Goal: Task Accomplishment & Management: Complete application form

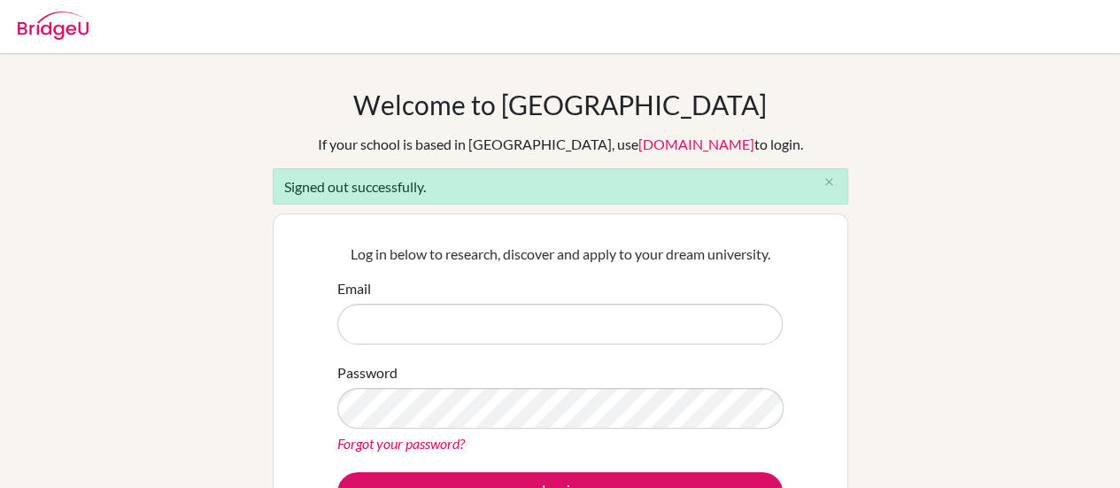
type input "[EMAIL_ADDRESS][DOMAIN_NAME]"
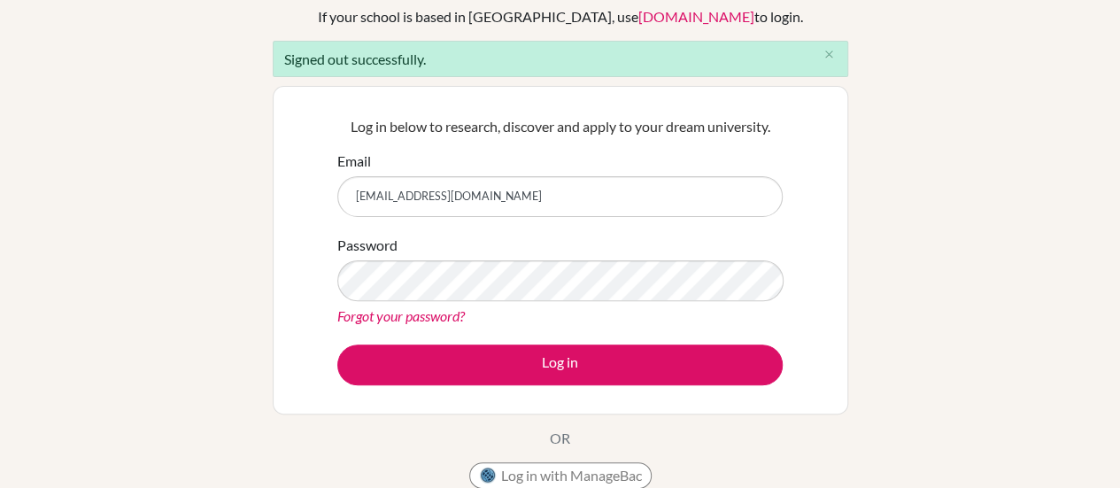
scroll to position [147, 0]
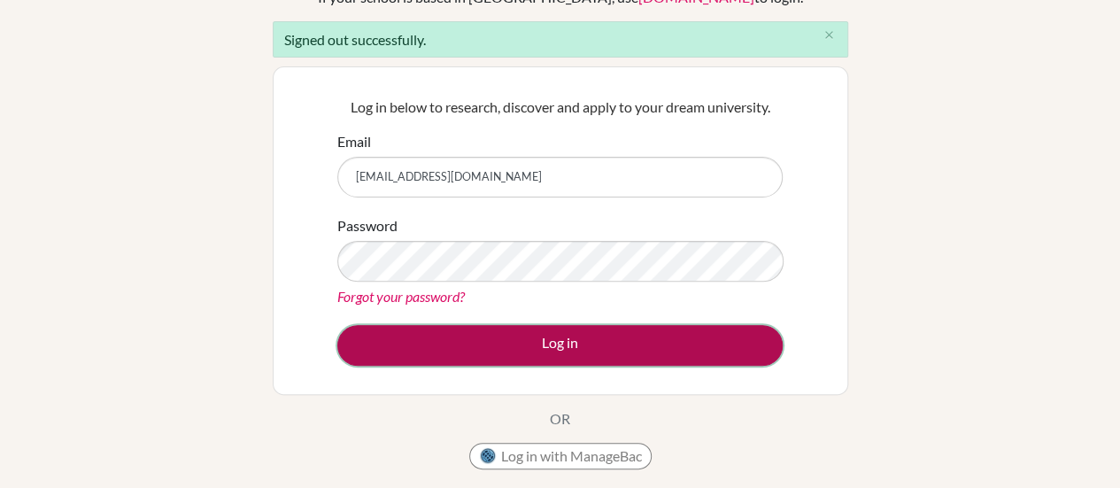
click at [562, 343] on button "Log in" at bounding box center [559, 345] width 445 height 41
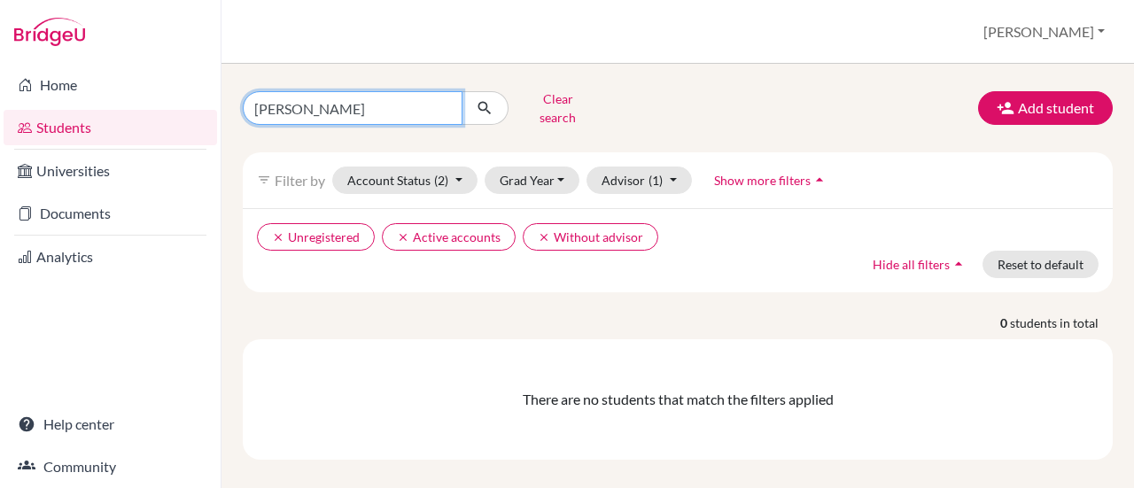
click at [439, 104] on input "[PERSON_NAME]" at bounding box center [353, 108] width 220 height 34
type input "[PERSON_NAME]"
click at [484, 107] on icon "submit" at bounding box center [485, 108] width 18 height 18
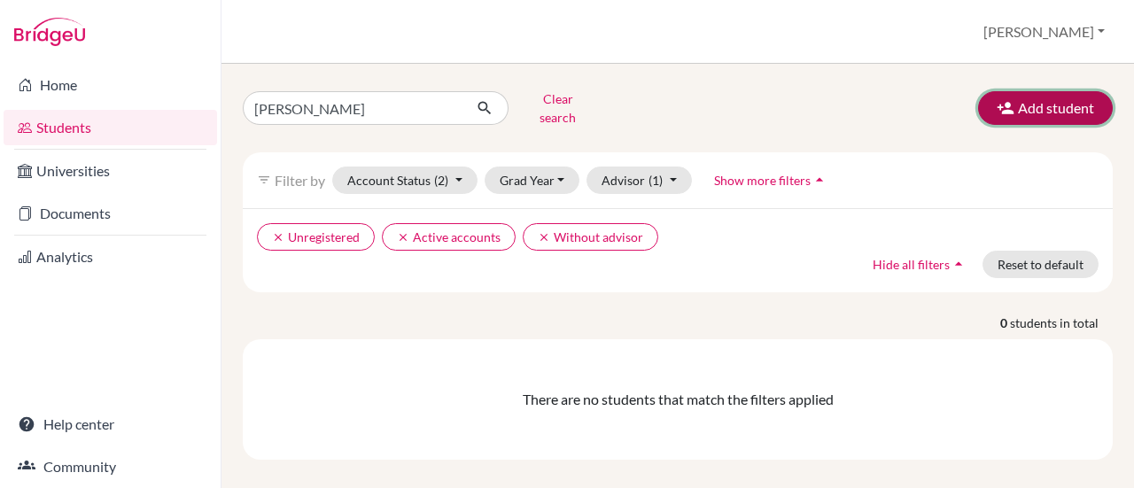
click at [1041, 98] on button "Add student" at bounding box center [1045, 108] width 135 height 34
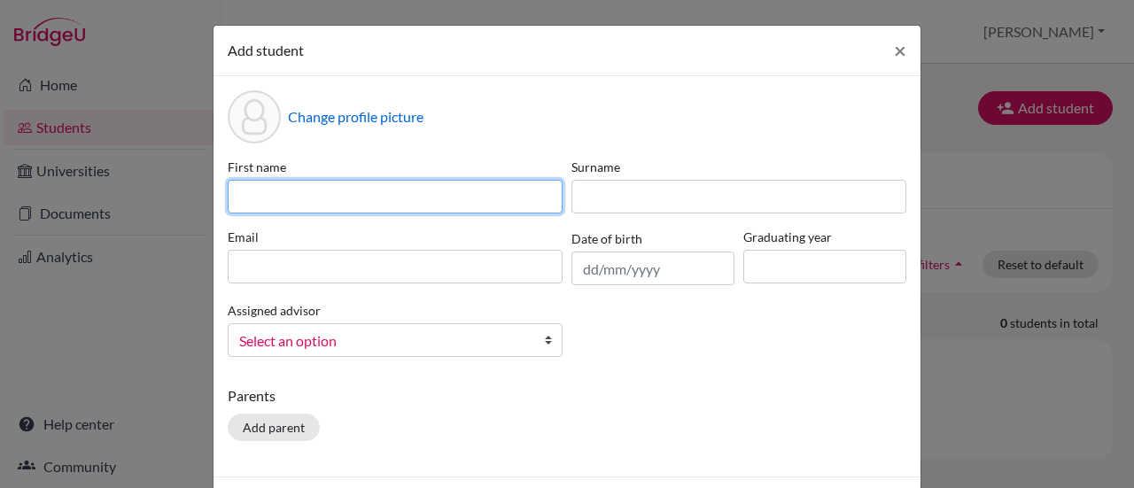
click at [344, 205] on input at bounding box center [395, 197] width 335 height 34
type input "[PERSON_NAME]"
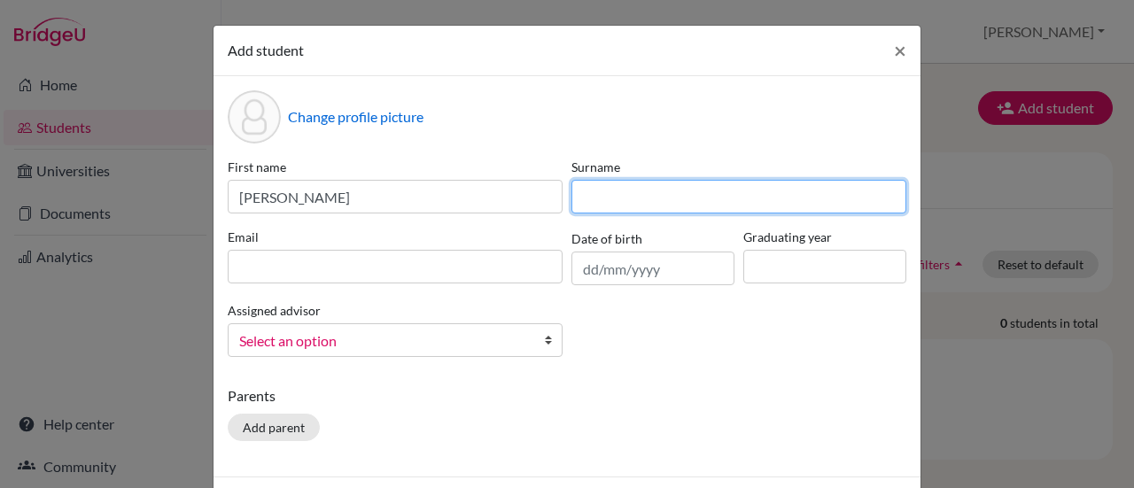
click at [655, 203] on input at bounding box center [738, 197] width 335 height 34
type input "[PERSON_NAME]"
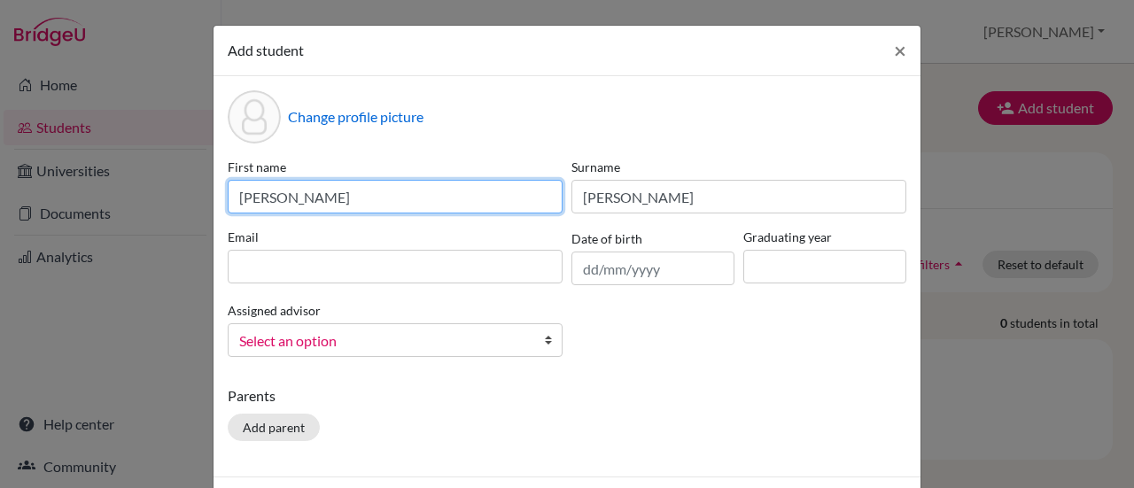
click at [354, 203] on input "[PERSON_NAME]" at bounding box center [395, 197] width 335 height 34
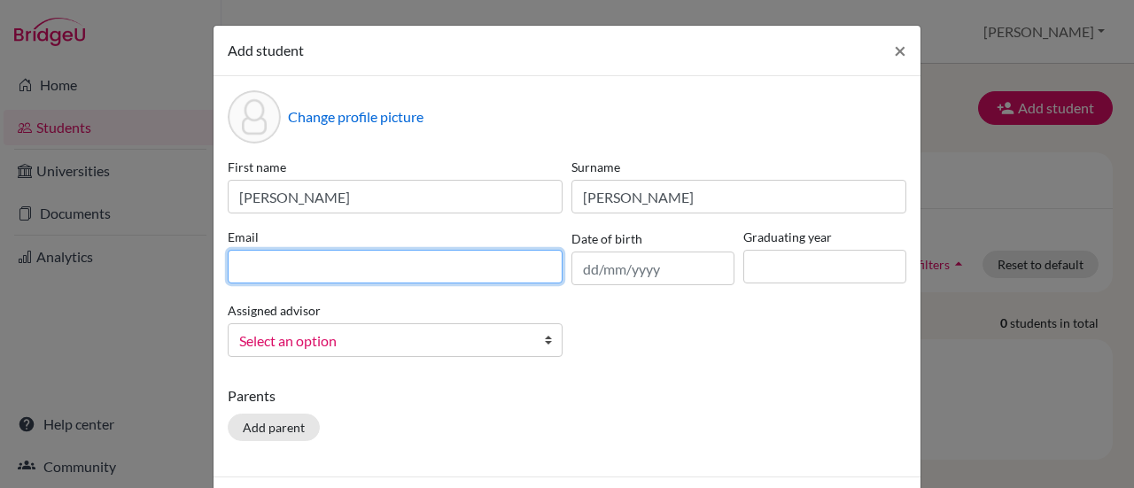
click at [283, 260] on input at bounding box center [395, 267] width 335 height 34
type input "[EMAIL_ADDRESS][PERSON_NAME][DOMAIN_NAME]"
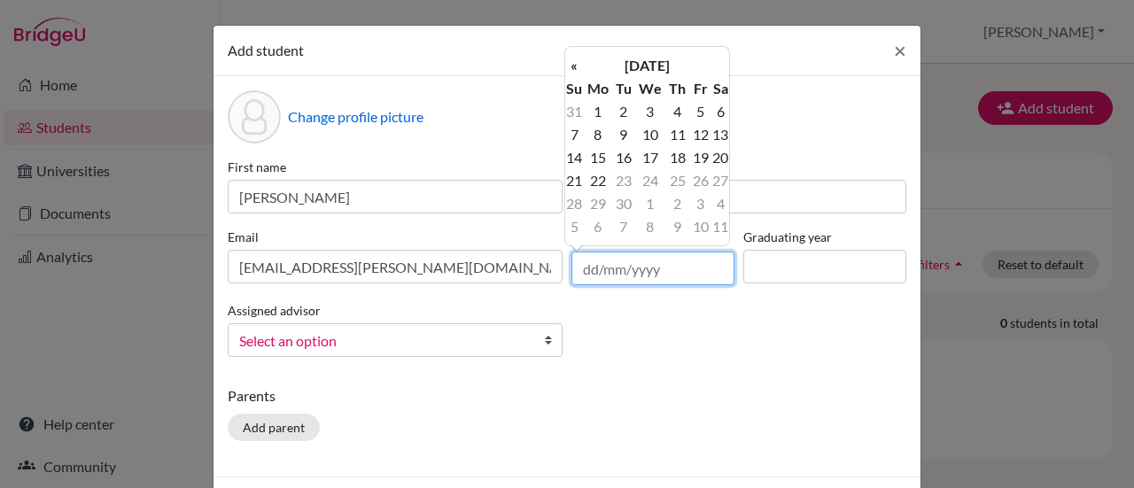
click at [576, 268] on input "text" at bounding box center [652, 269] width 163 height 34
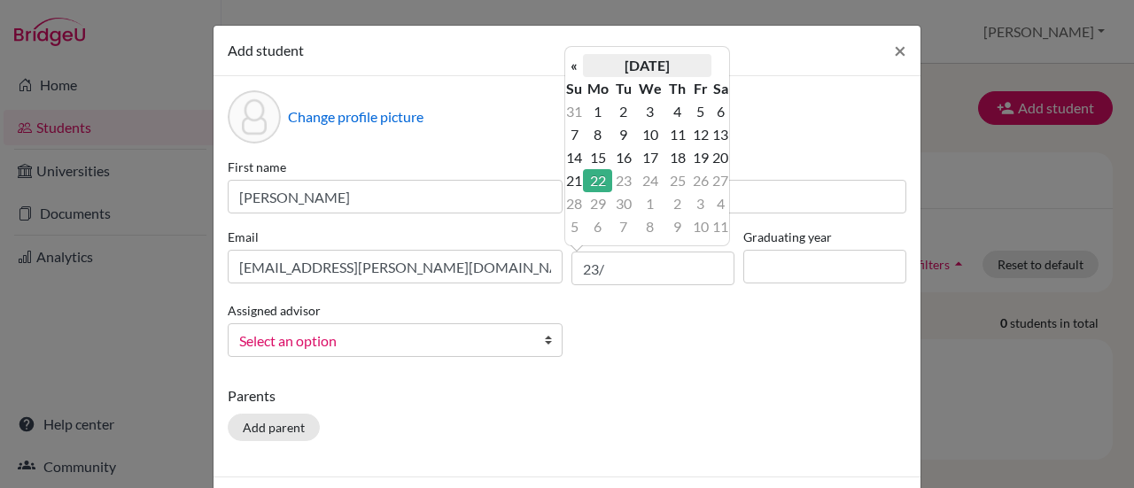
click at [689, 66] on th "[DATE]" at bounding box center [647, 65] width 128 height 23
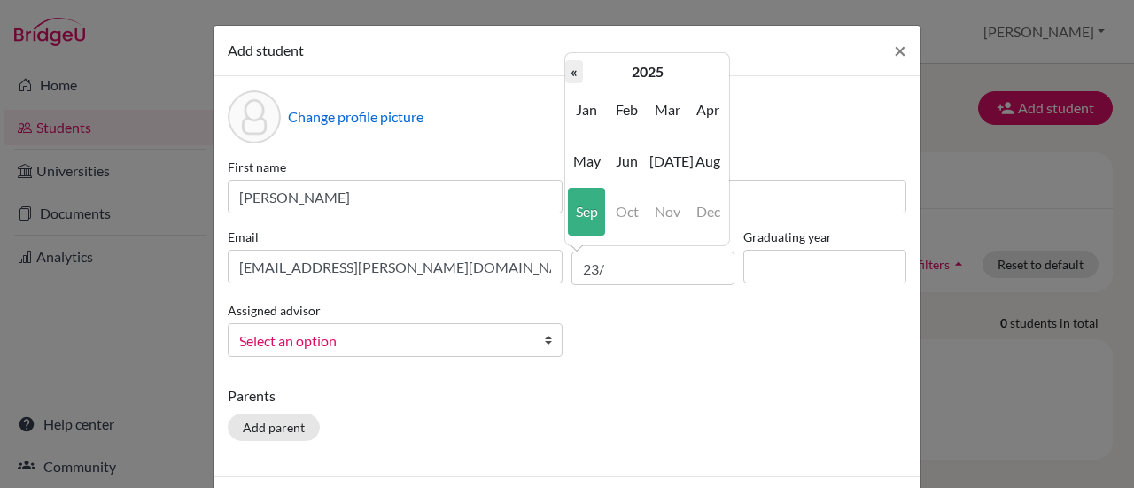
click at [576, 70] on th "«" at bounding box center [574, 71] width 18 height 23
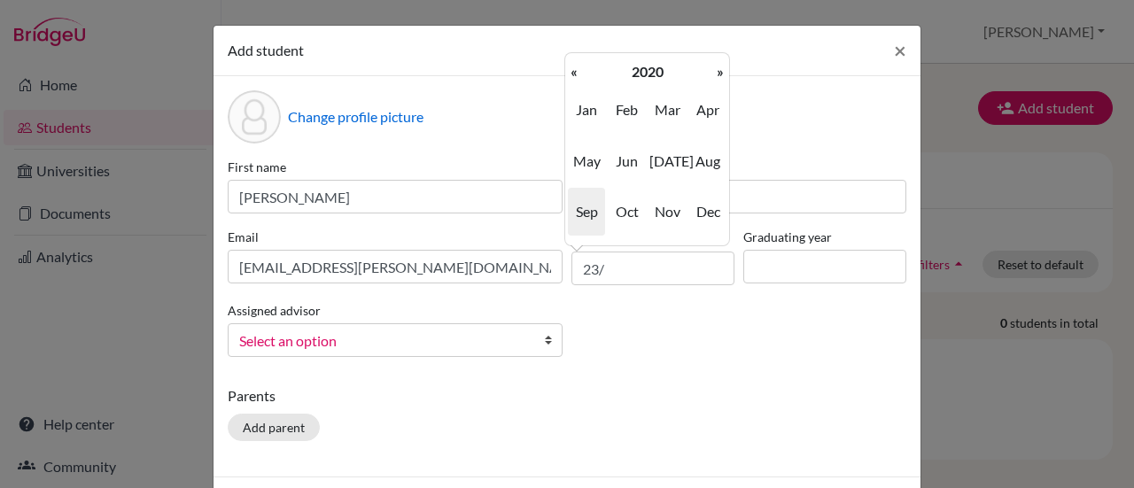
click at [576, 70] on th "«" at bounding box center [574, 71] width 18 height 23
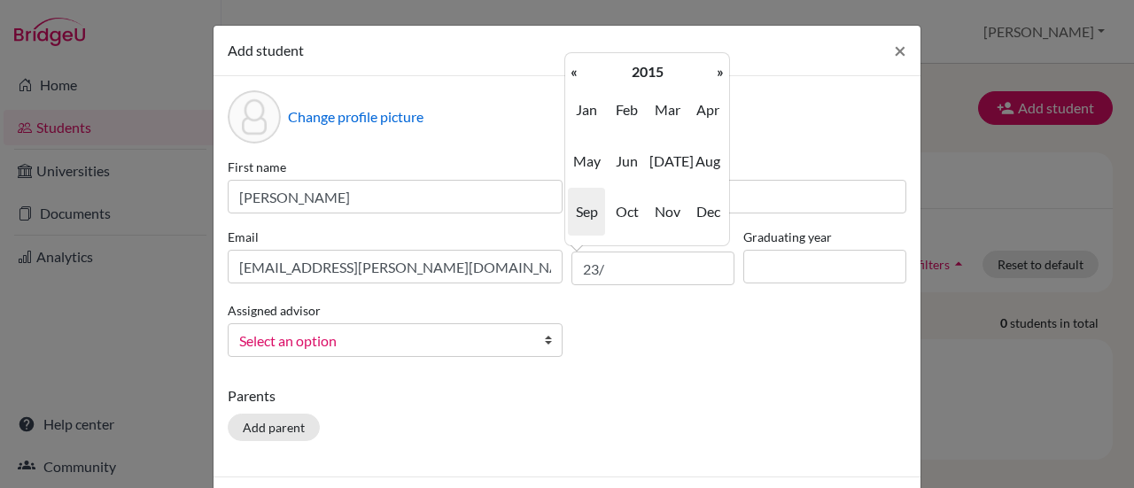
click at [576, 70] on th "«" at bounding box center [574, 71] width 18 height 23
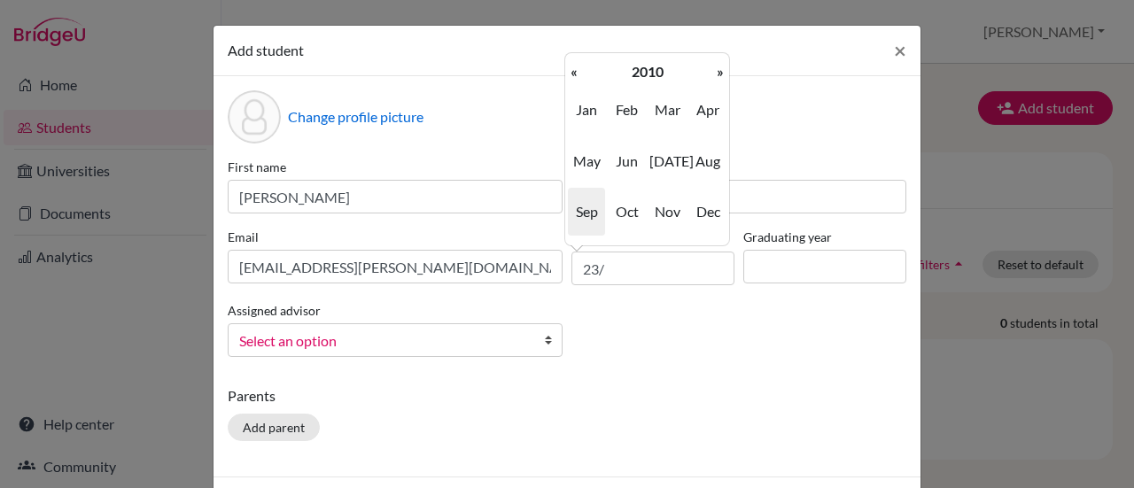
click at [576, 70] on th "«" at bounding box center [574, 71] width 18 height 23
drag, startPoint x: 576, startPoint y: 70, endPoint x: 636, endPoint y: 225, distance: 166.3
click at [636, 225] on table "« 2007 » [PERSON_NAME] Feb Mar Apr May Jun [DATE] Aug Sep [PERSON_NAME] [DATE] …" at bounding box center [647, 149] width 164 height 178
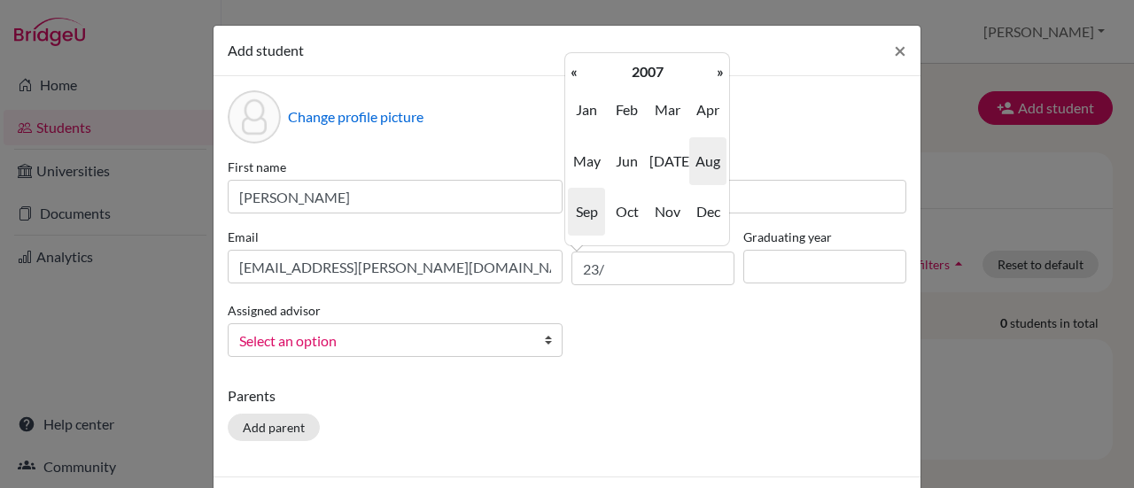
click at [701, 167] on span "Aug" at bounding box center [707, 161] width 37 height 48
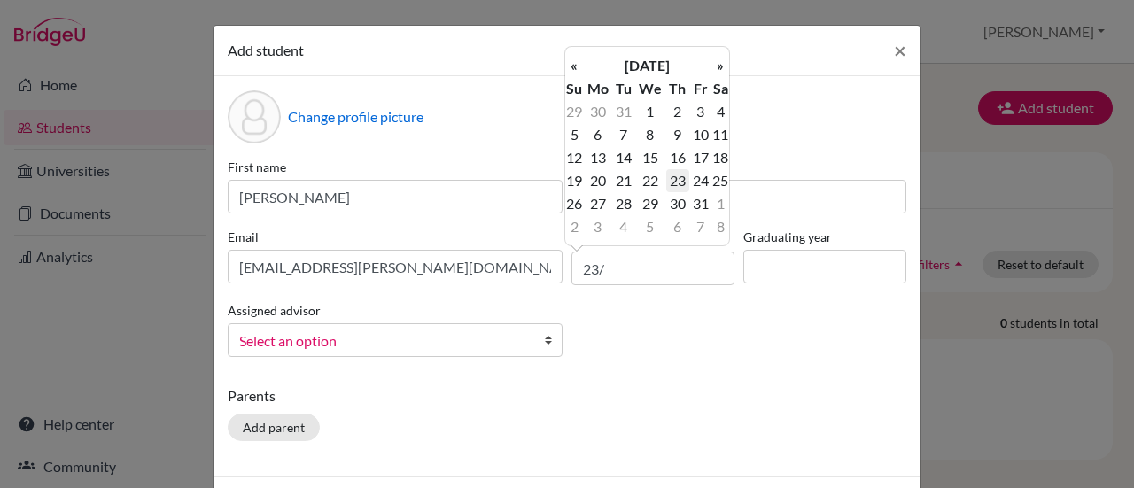
click at [680, 178] on td "23" at bounding box center [677, 180] width 23 height 23
type input "[DATE]"
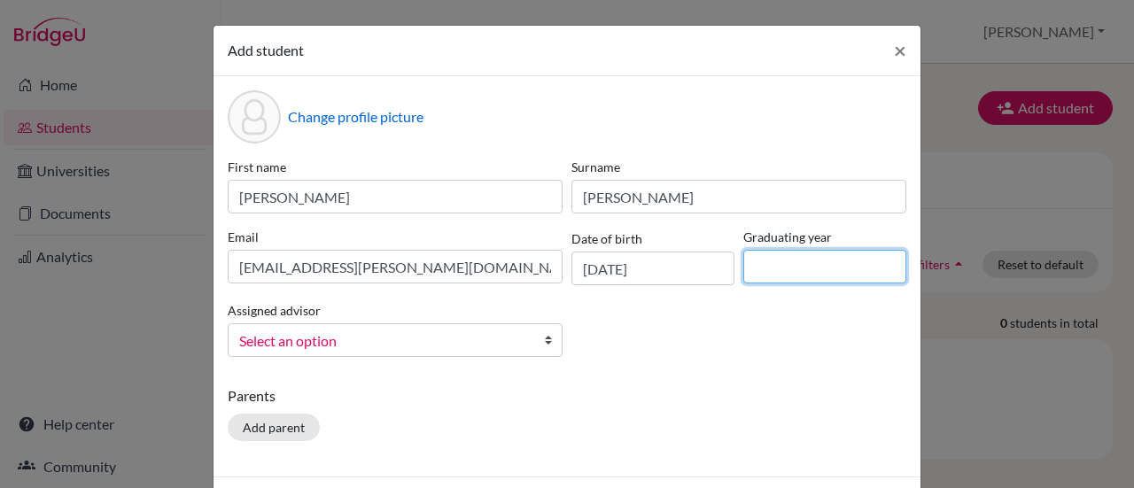
click at [781, 275] on input at bounding box center [824, 267] width 163 height 34
type input "2026"
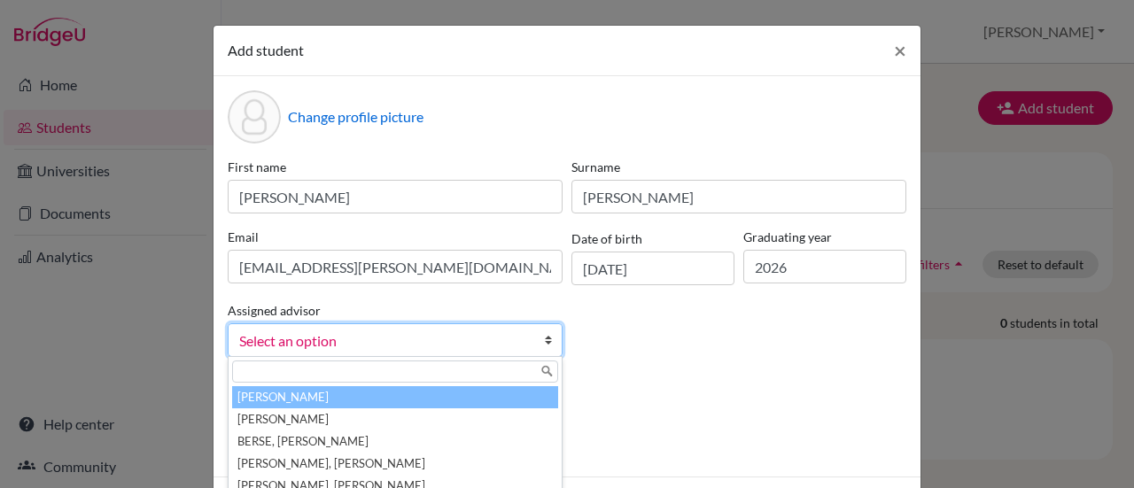
click at [544, 341] on b at bounding box center [553, 340] width 18 height 32
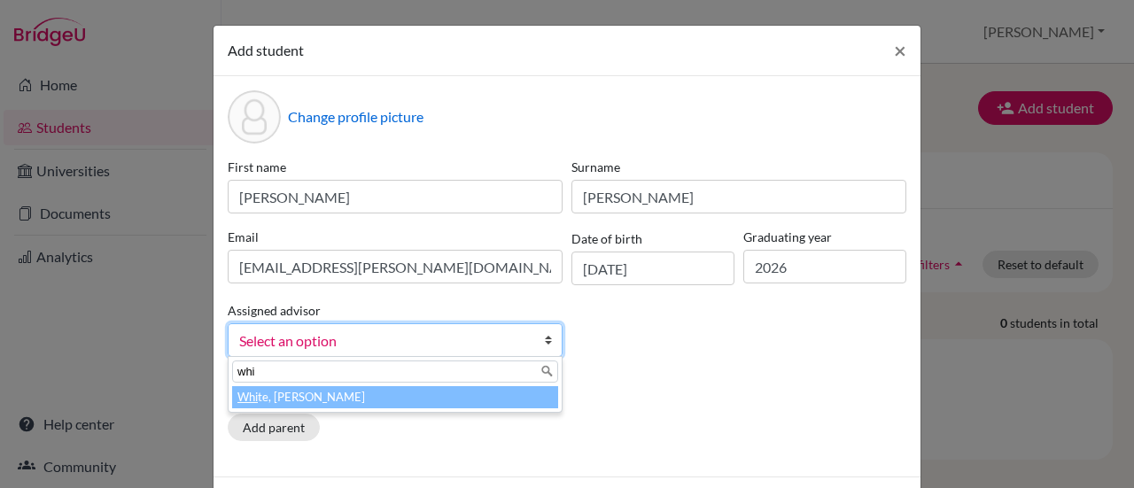
type input "whi"
click at [285, 391] on li "Whi te, [PERSON_NAME]" at bounding box center [395, 397] width 326 height 22
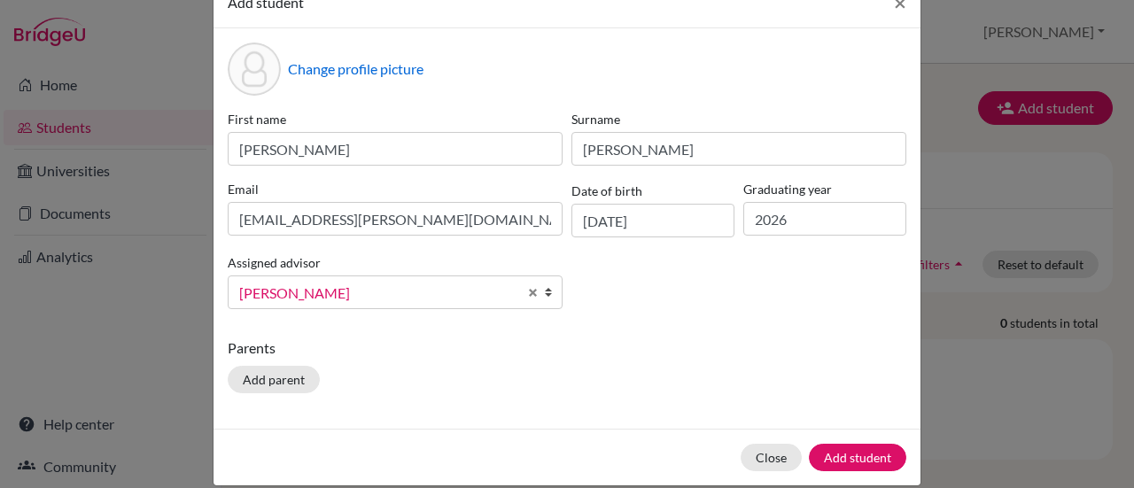
scroll to position [68, 0]
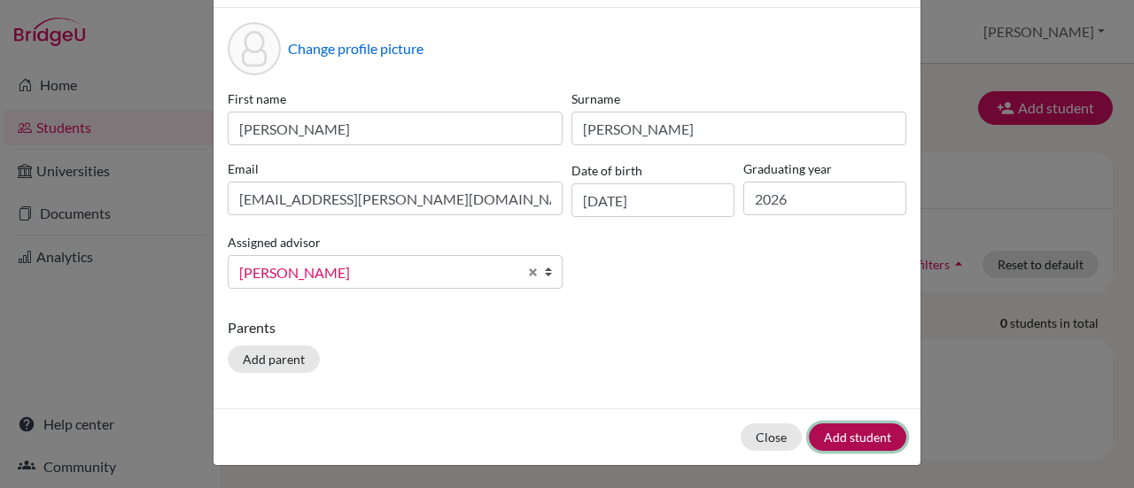
click at [862, 439] on button "Add student" at bounding box center [857, 436] width 97 height 27
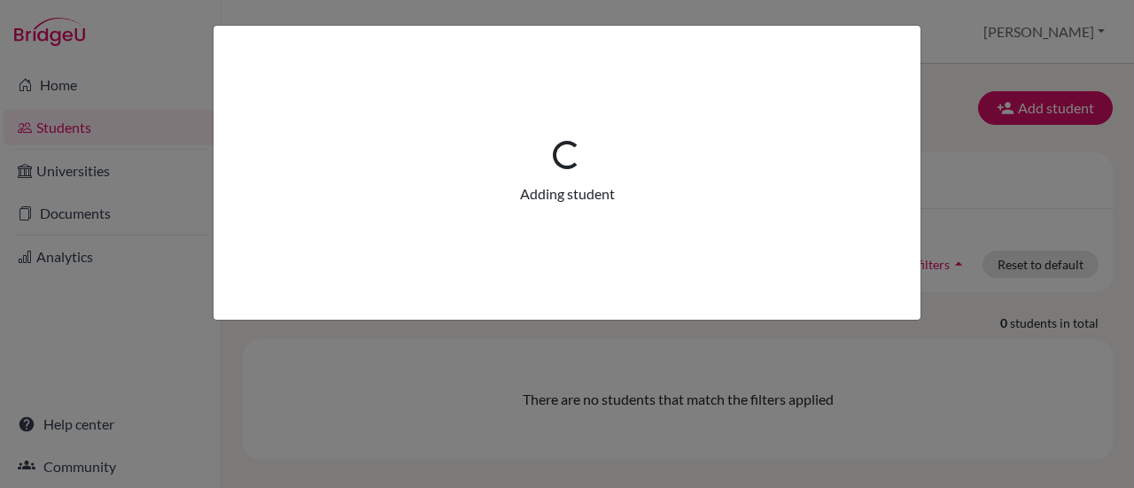
scroll to position [0, 0]
